Goal: Task Accomplishment & Management: Manage account settings

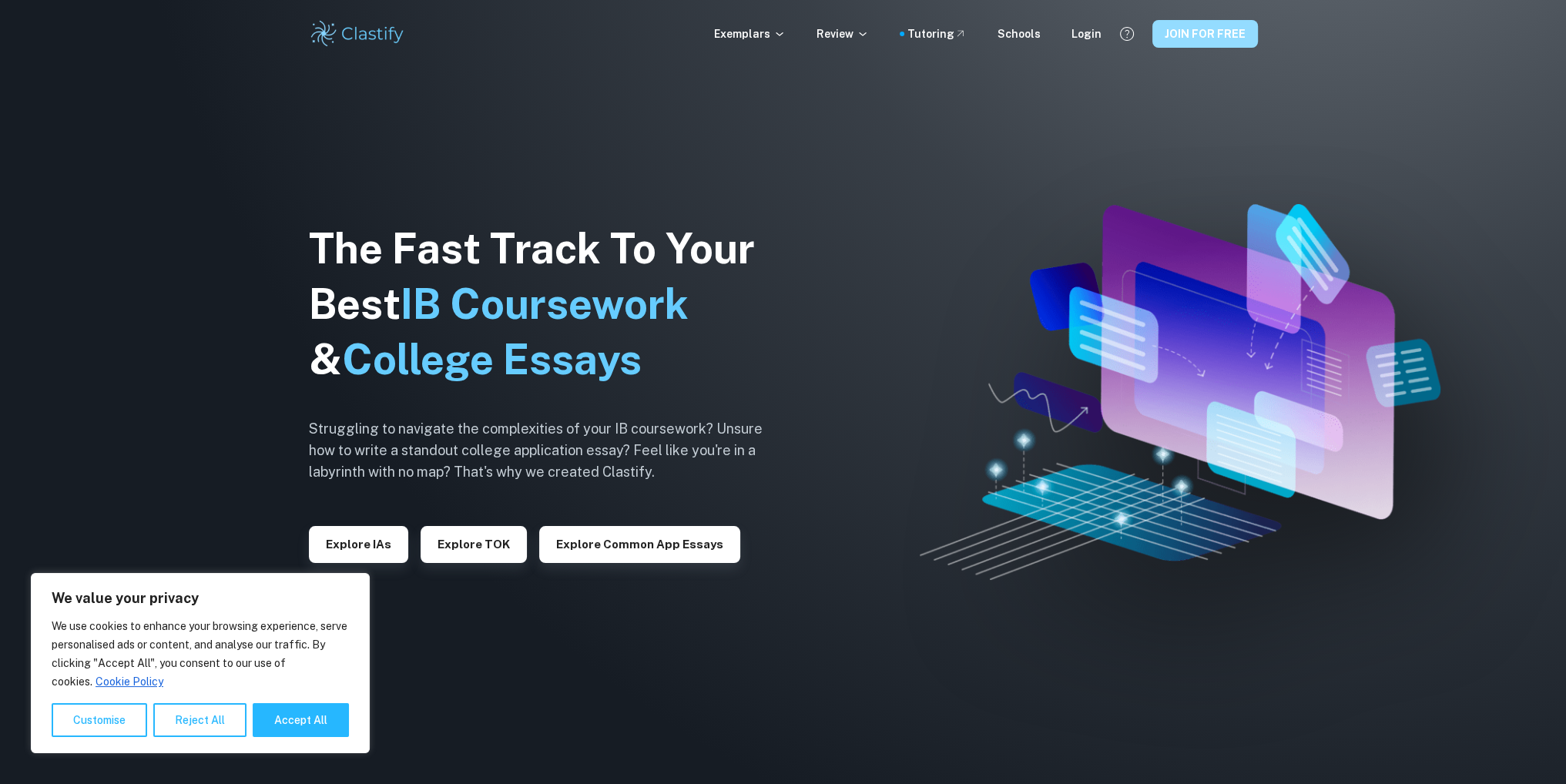
click at [1213, 35] on button "JOIN FOR FREE" at bounding box center [1205, 34] width 106 height 27
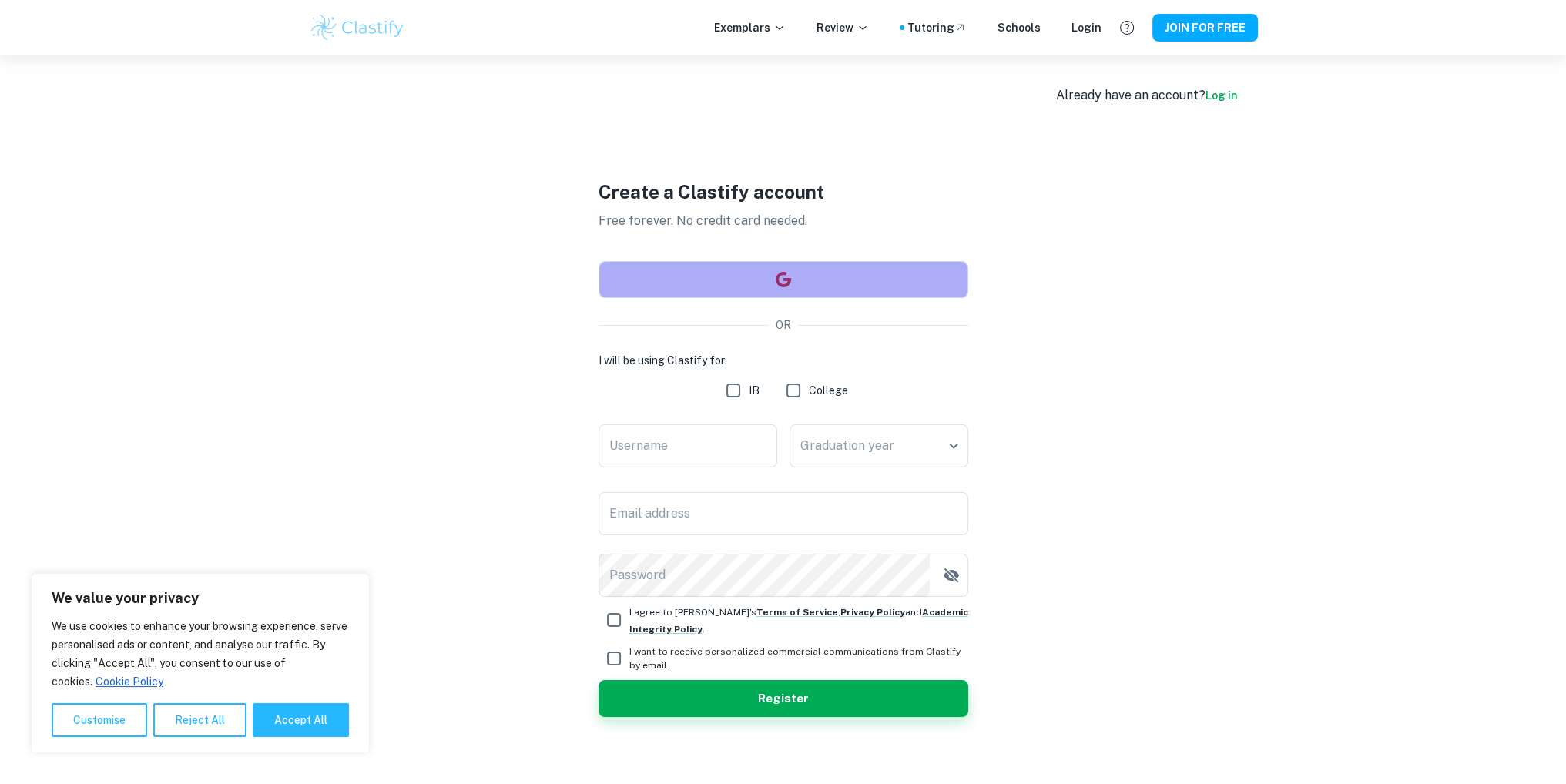
click at [798, 286] on button "button" at bounding box center [783, 280] width 370 height 37
